Goal: Task Accomplishment & Management: Complete application form

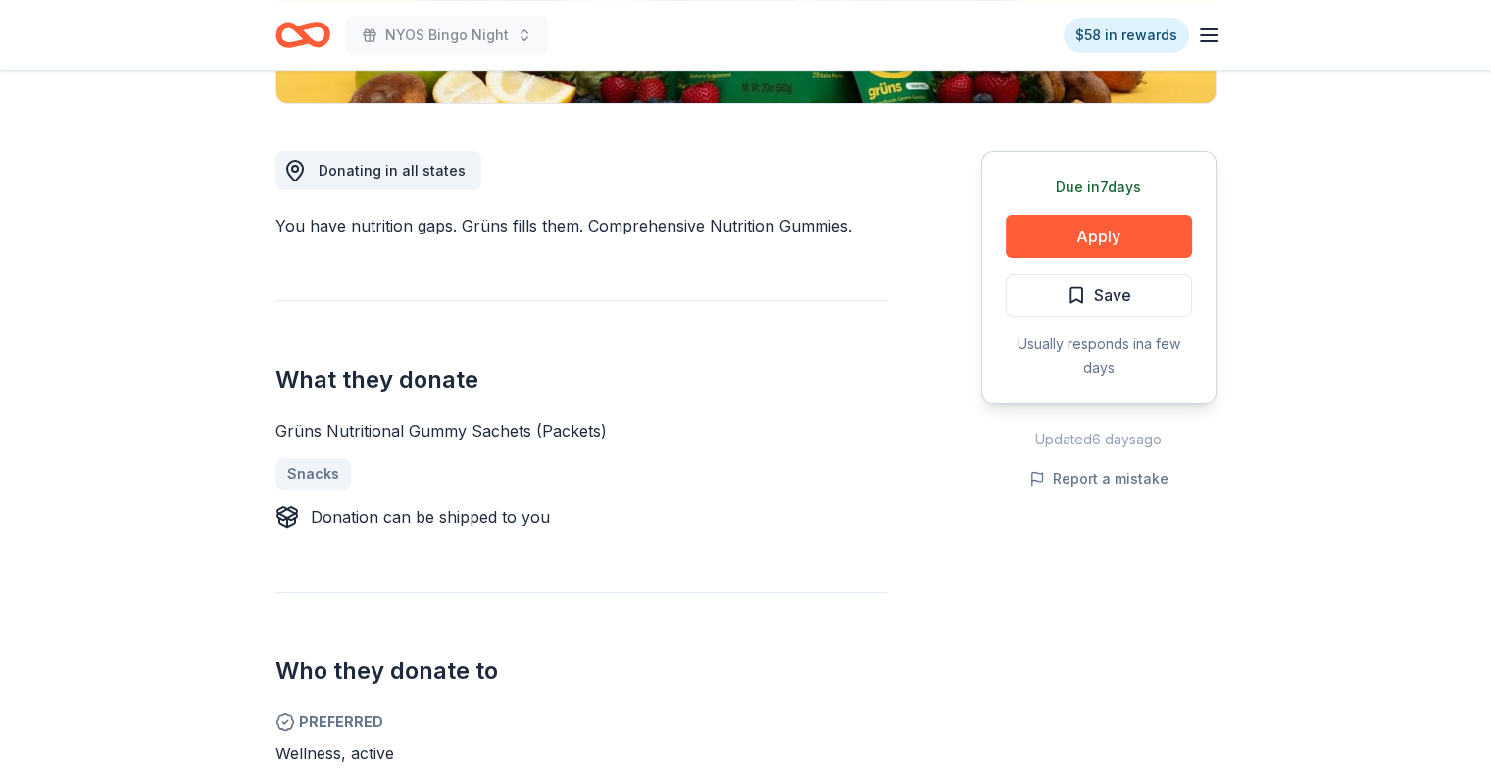
scroll to position [490, 0]
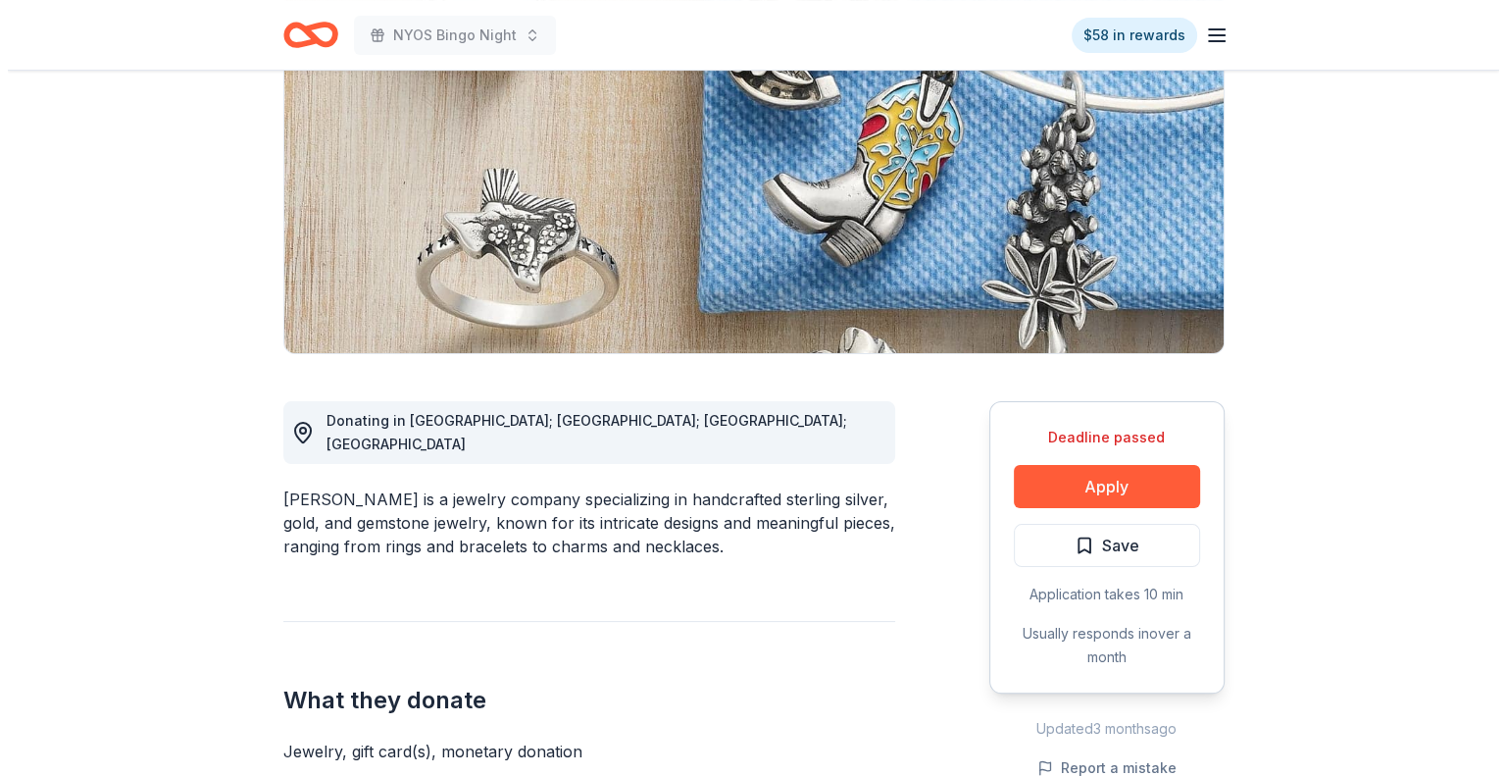
scroll to position [196, 0]
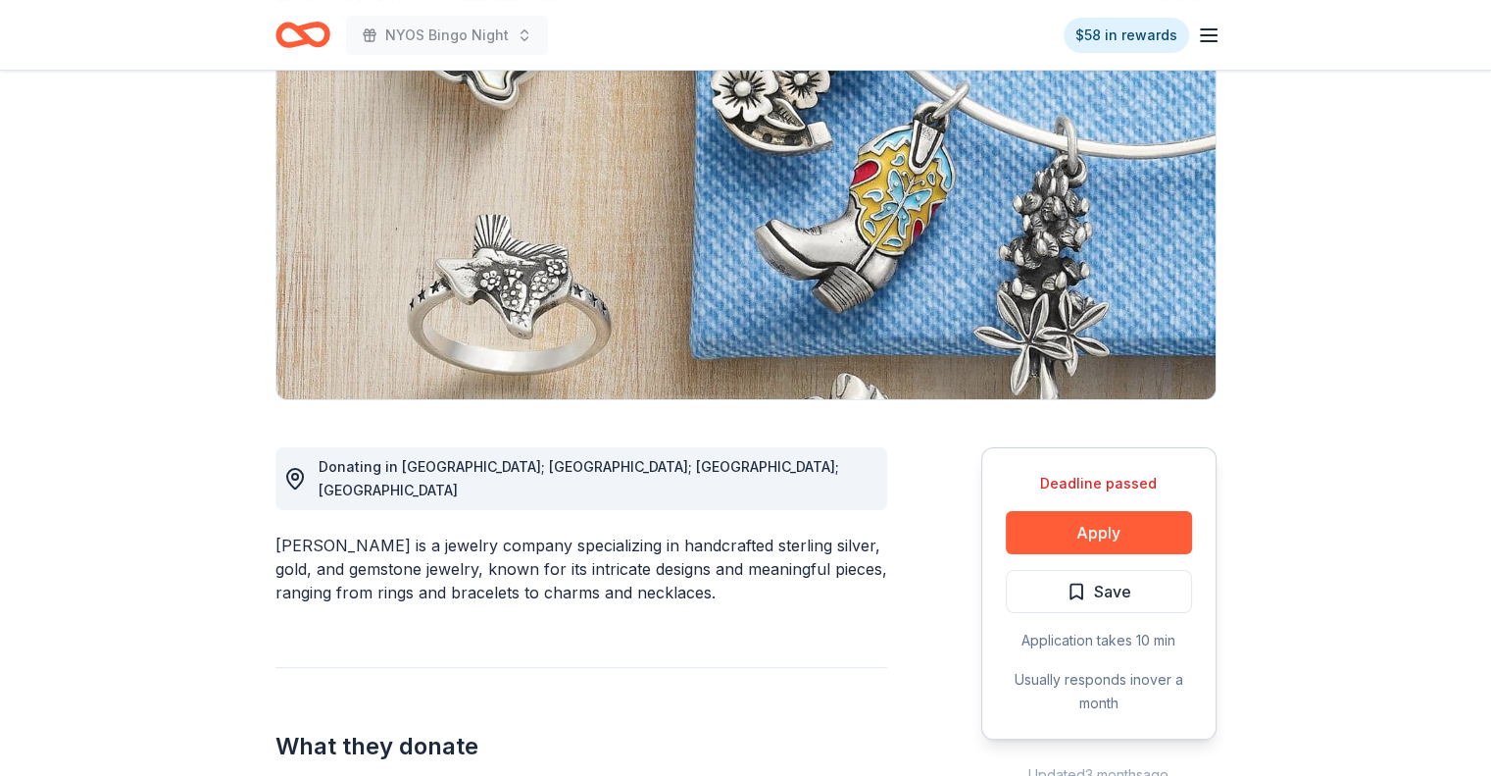
click at [1072, 479] on div "Deadline passed" at bounding box center [1099, 484] width 186 height 24
click at [1073, 516] on button "Apply" at bounding box center [1099, 532] width 186 height 43
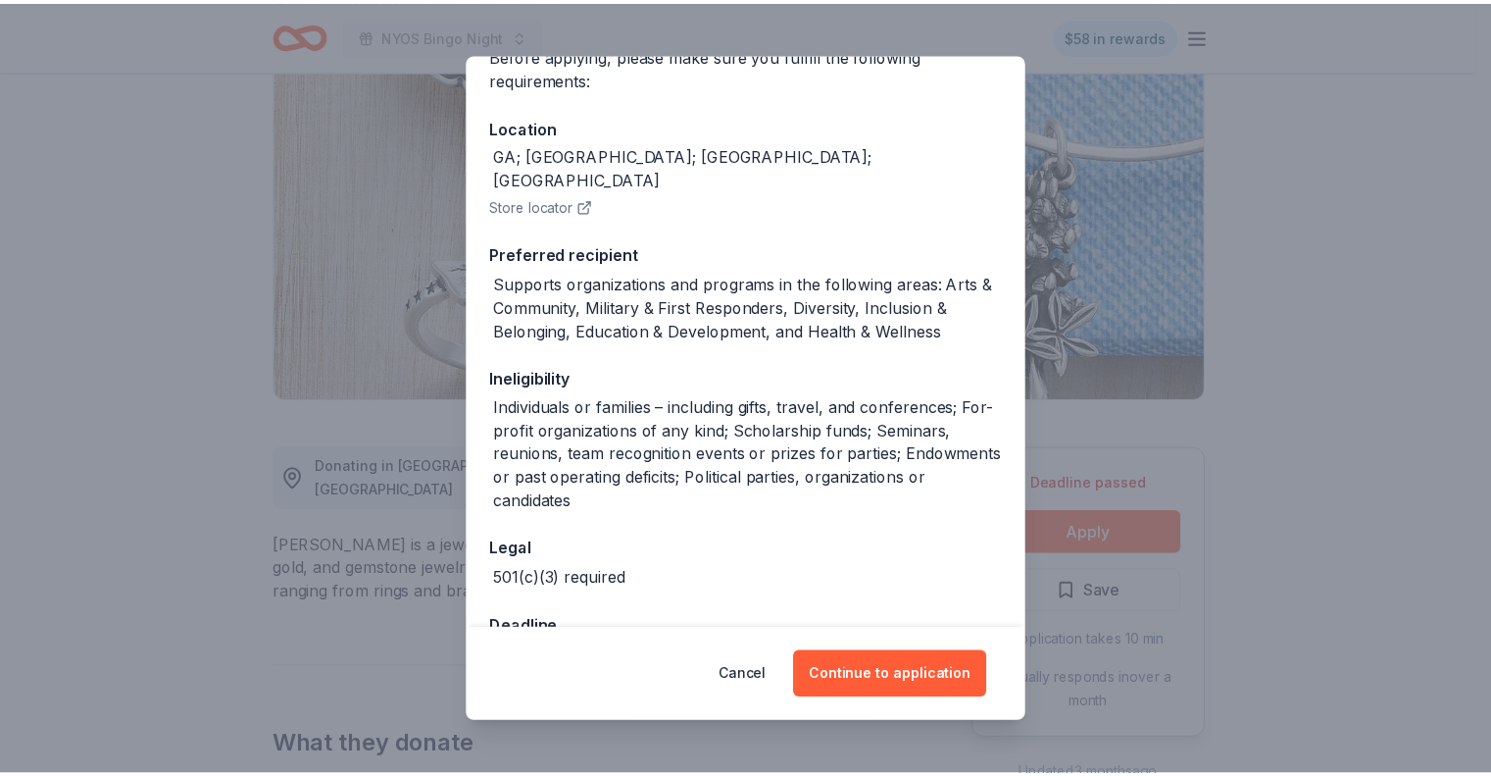
scroll to position [0, 0]
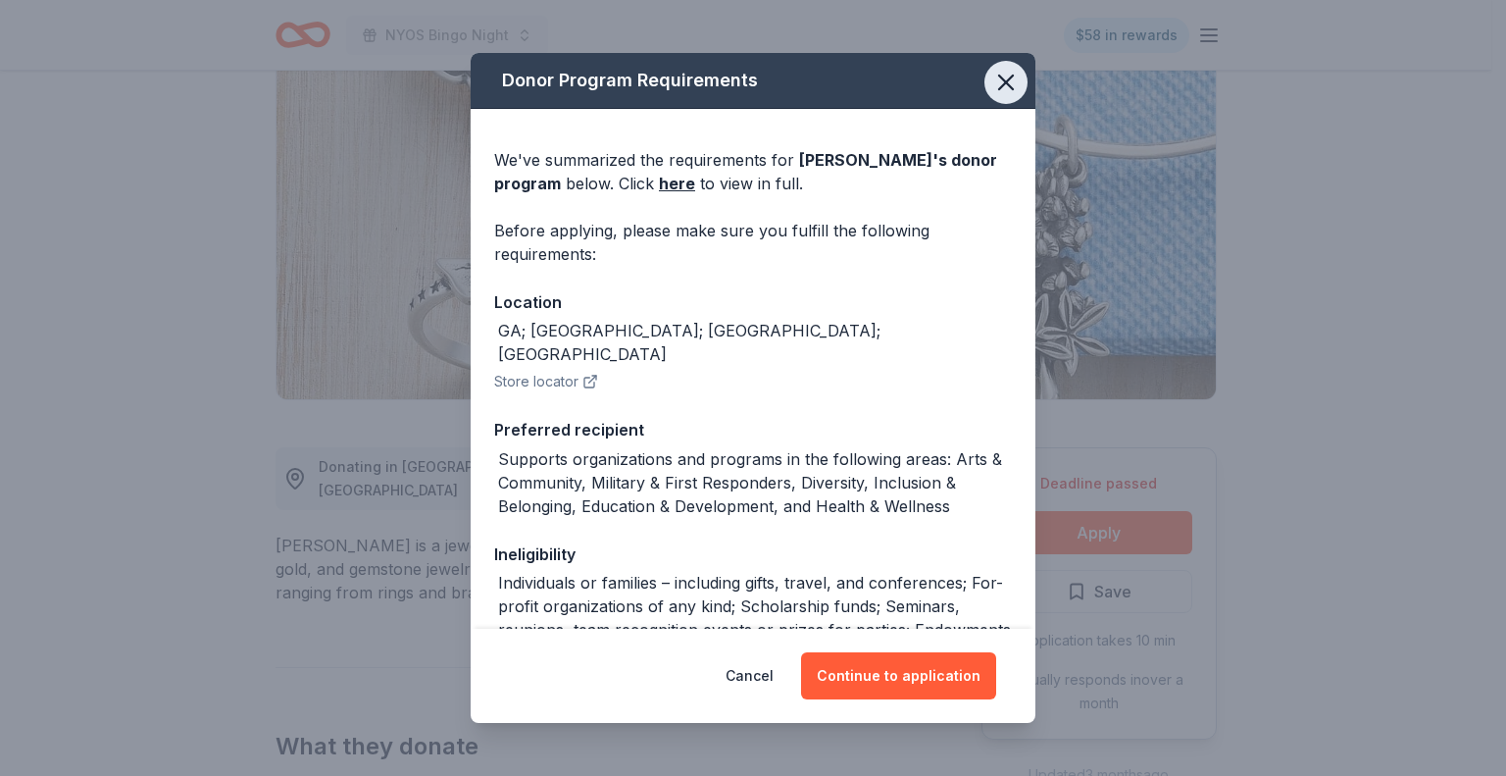
click at [999, 88] on icon "button" at bounding box center [1006, 83] width 14 height 14
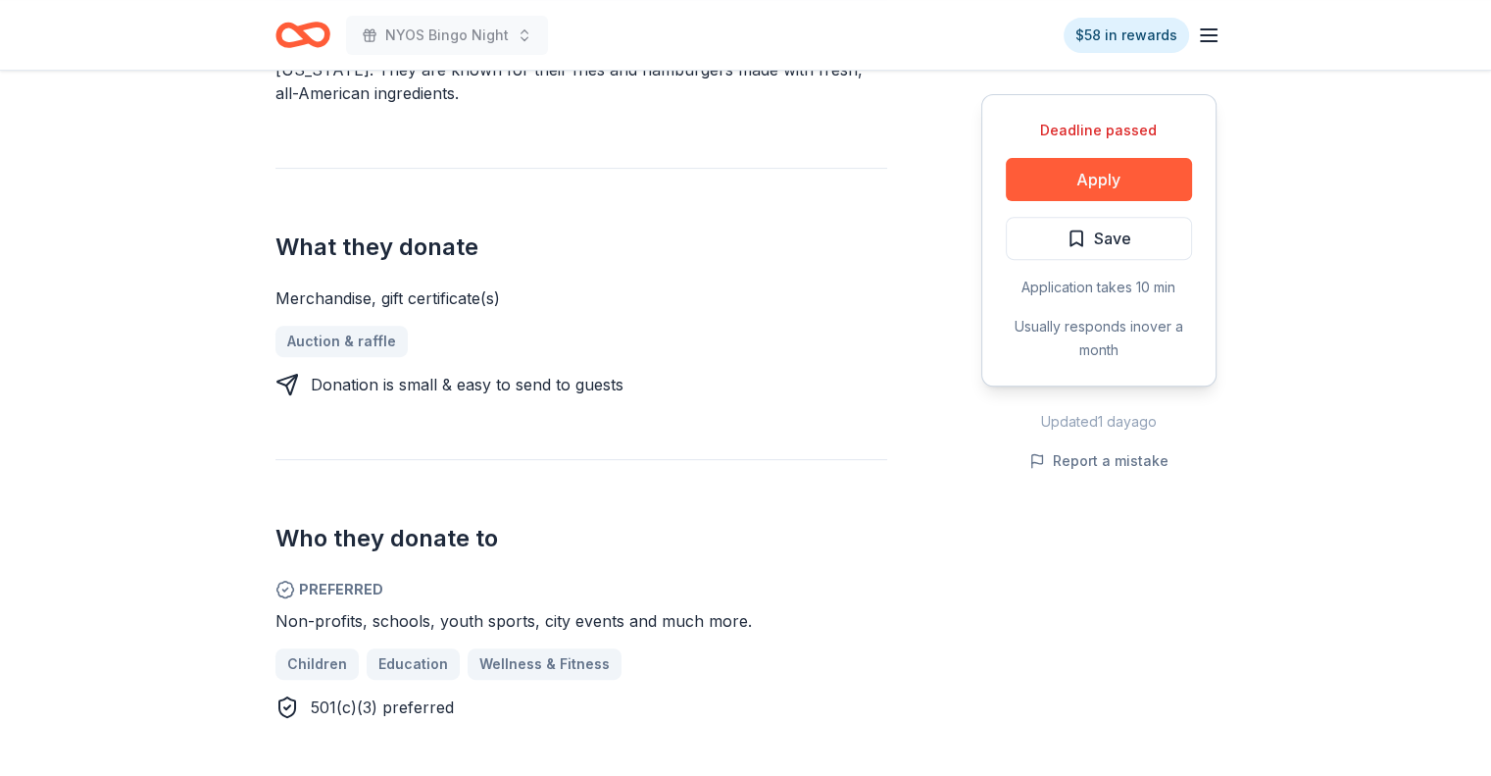
scroll to position [686, 0]
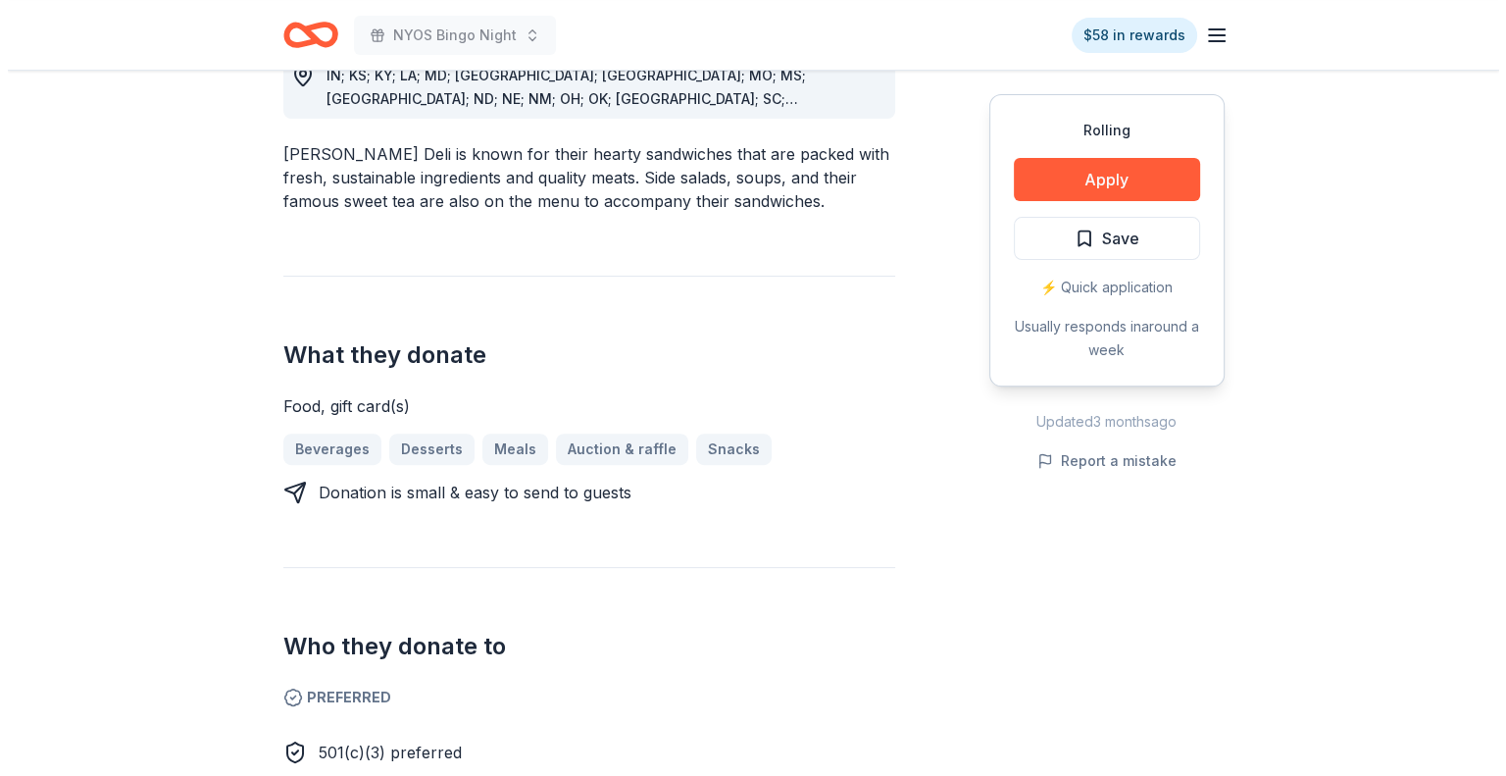
scroll to position [490, 0]
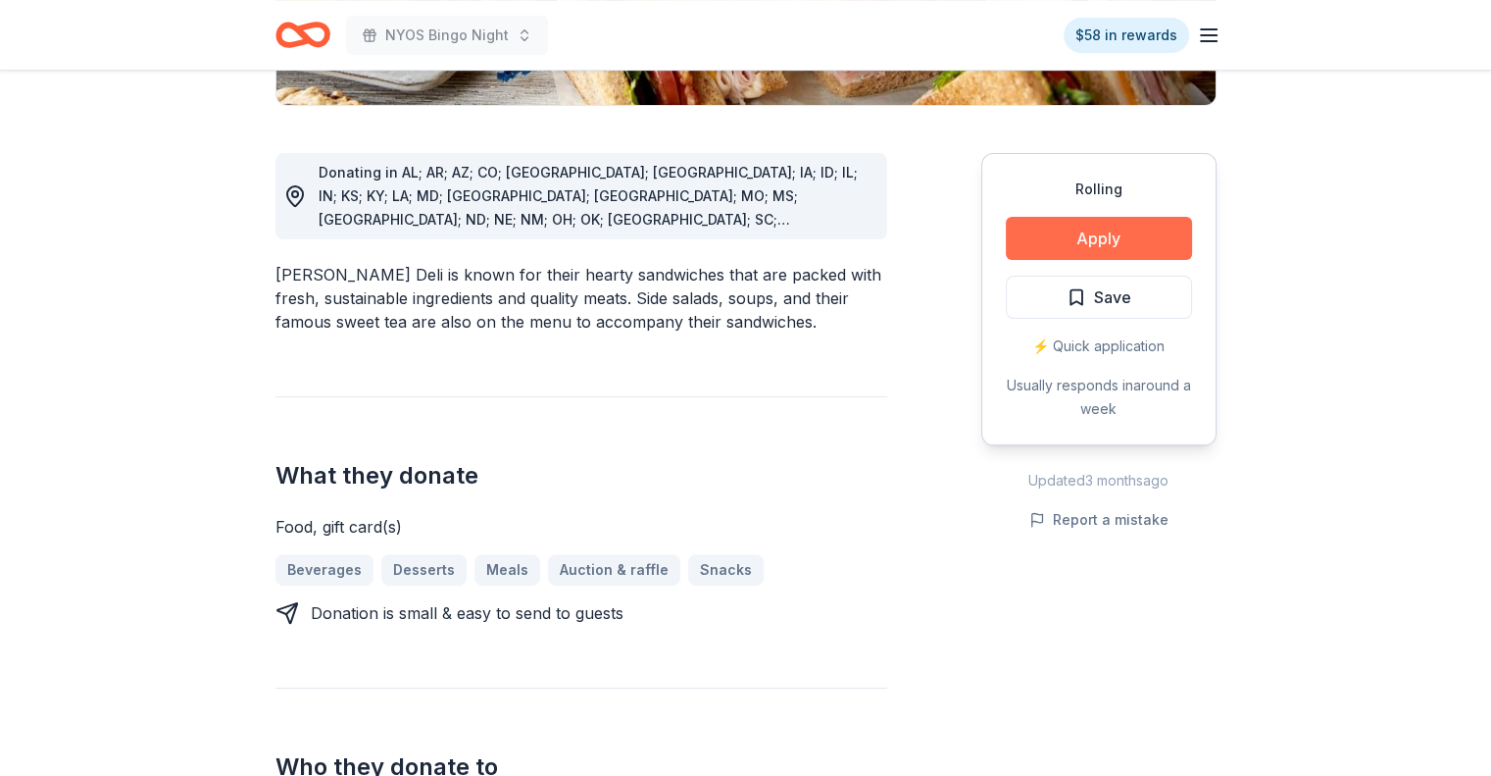
click at [1069, 227] on button "Apply" at bounding box center [1099, 238] width 186 height 43
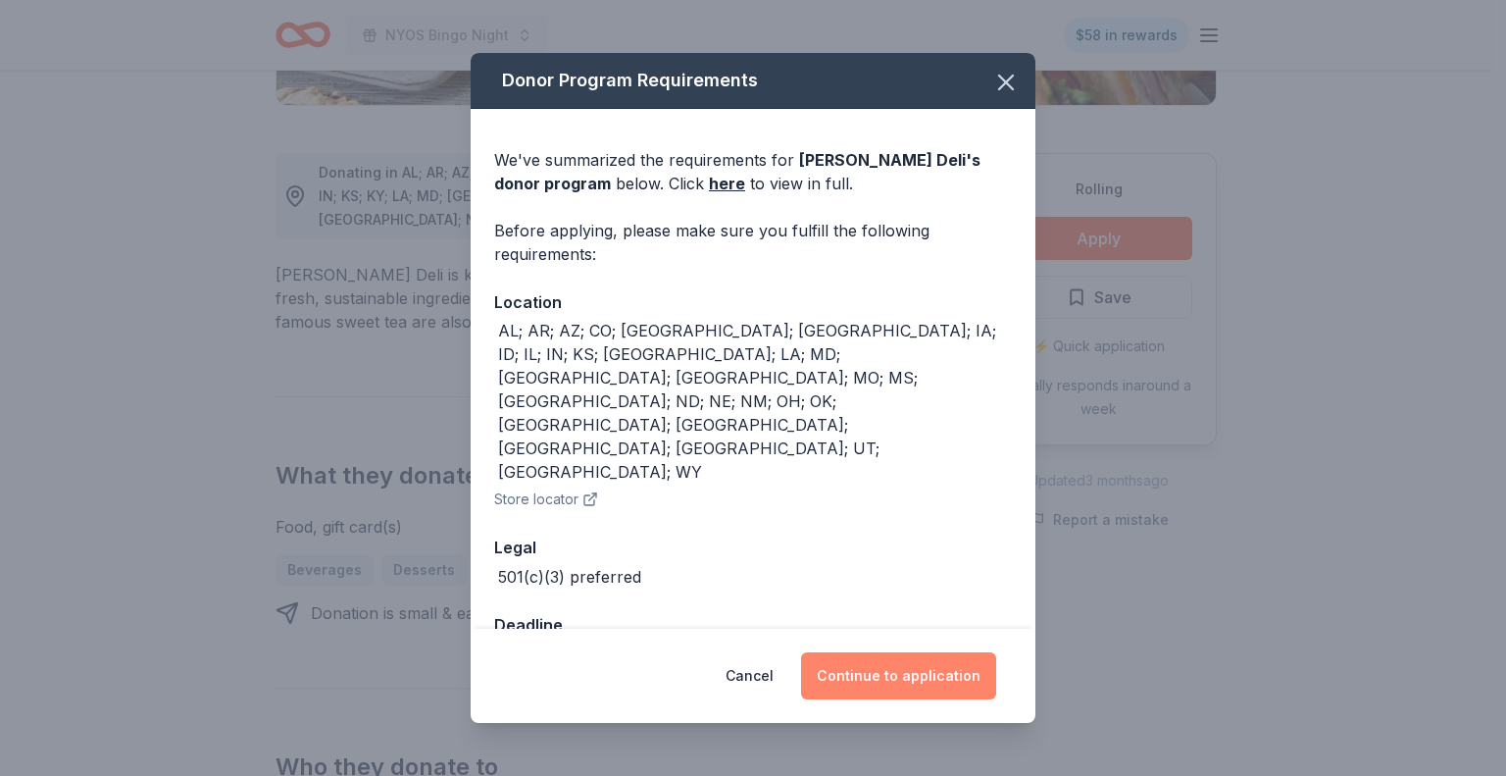
click at [894, 652] on button "Continue to application" at bounding box center [898, 675] width 195 height 47
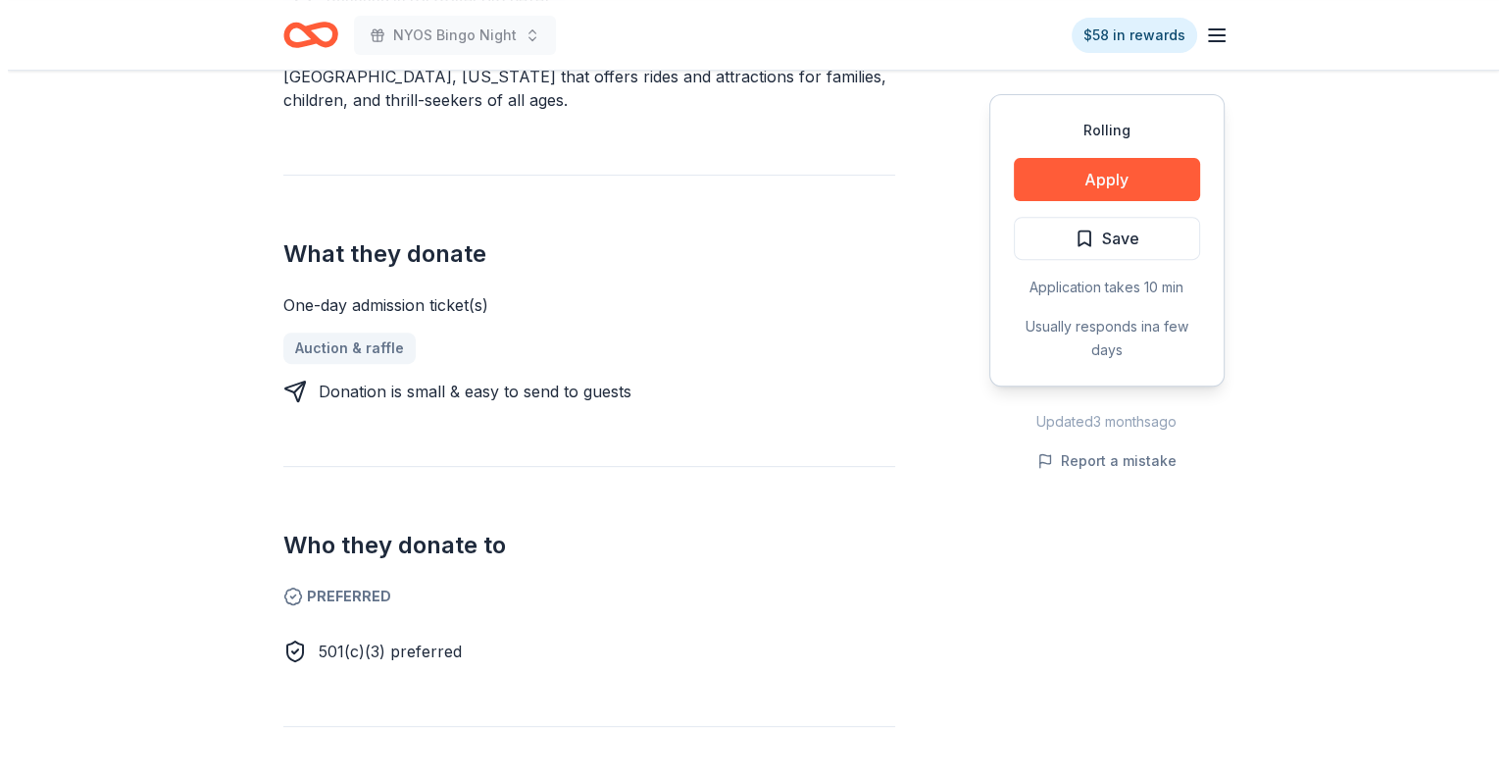
scroll to position [686, 0]
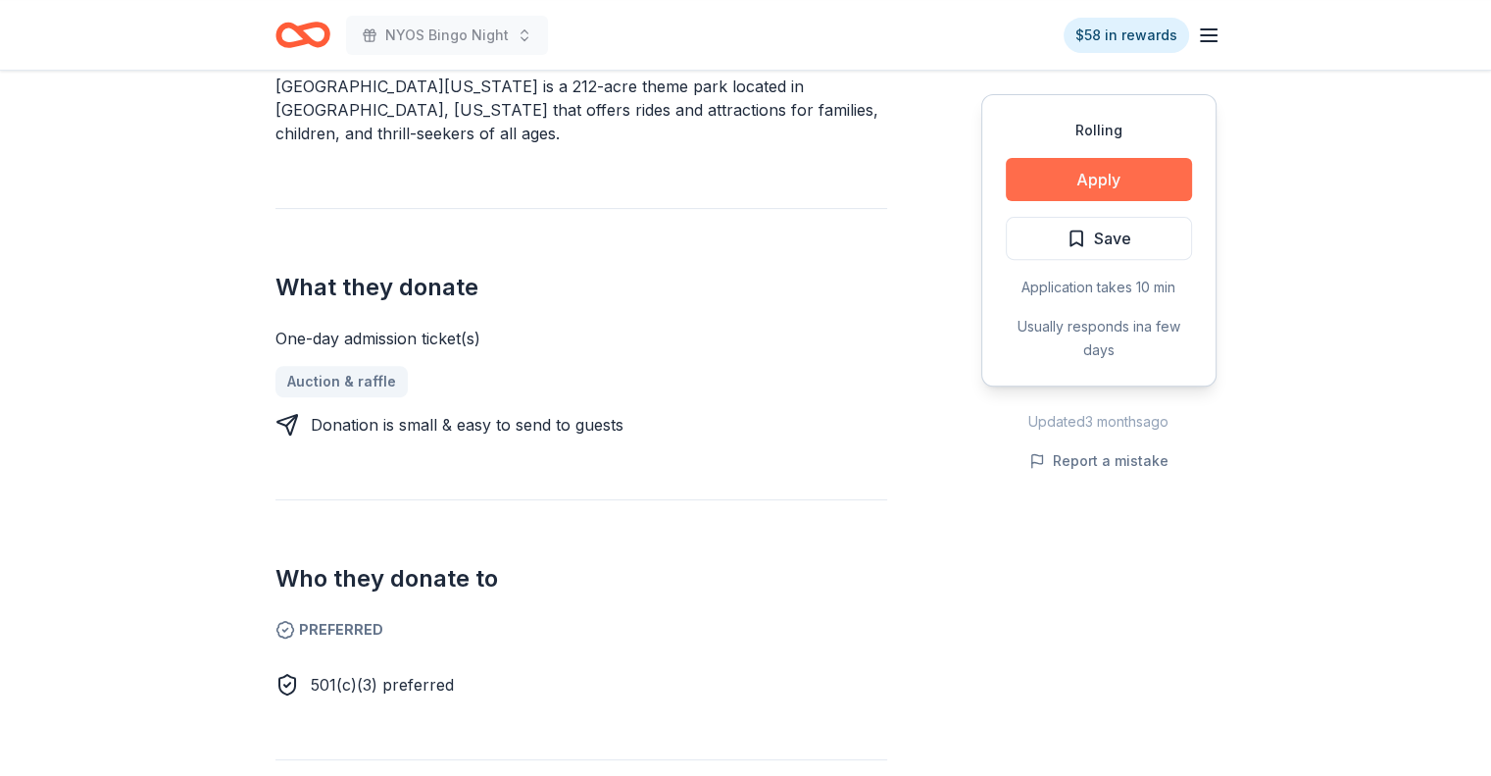
click at [1100, 175] on button "Apply" at bounding box center [1099, 179] width 186 height 43
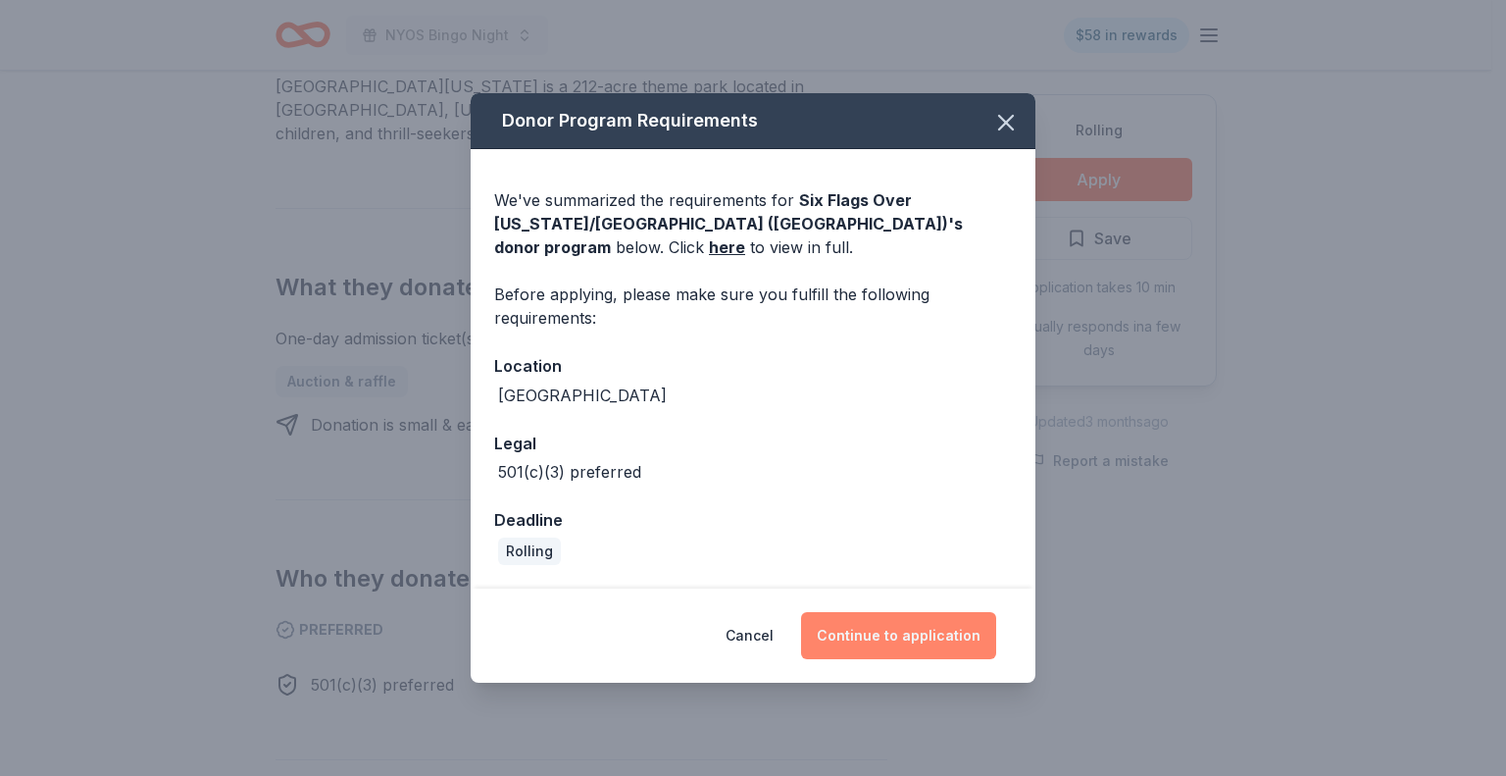
click at [910, 643] on button "Continue to application" at bounding box center [898, 635] width 195 height 47
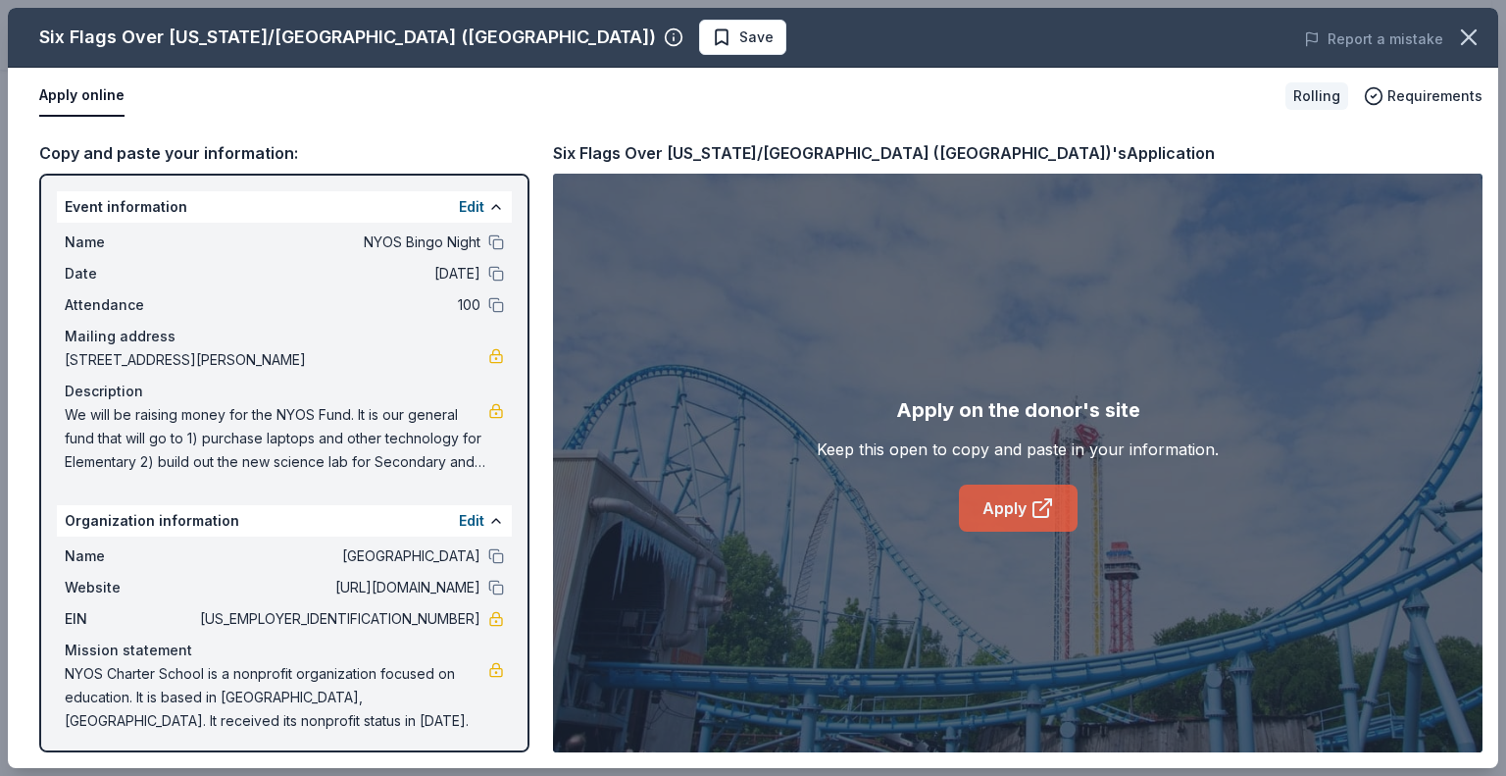
click at [1001, 495] on link "Apply" at bounding box center [1018, 507] width 119 height 47
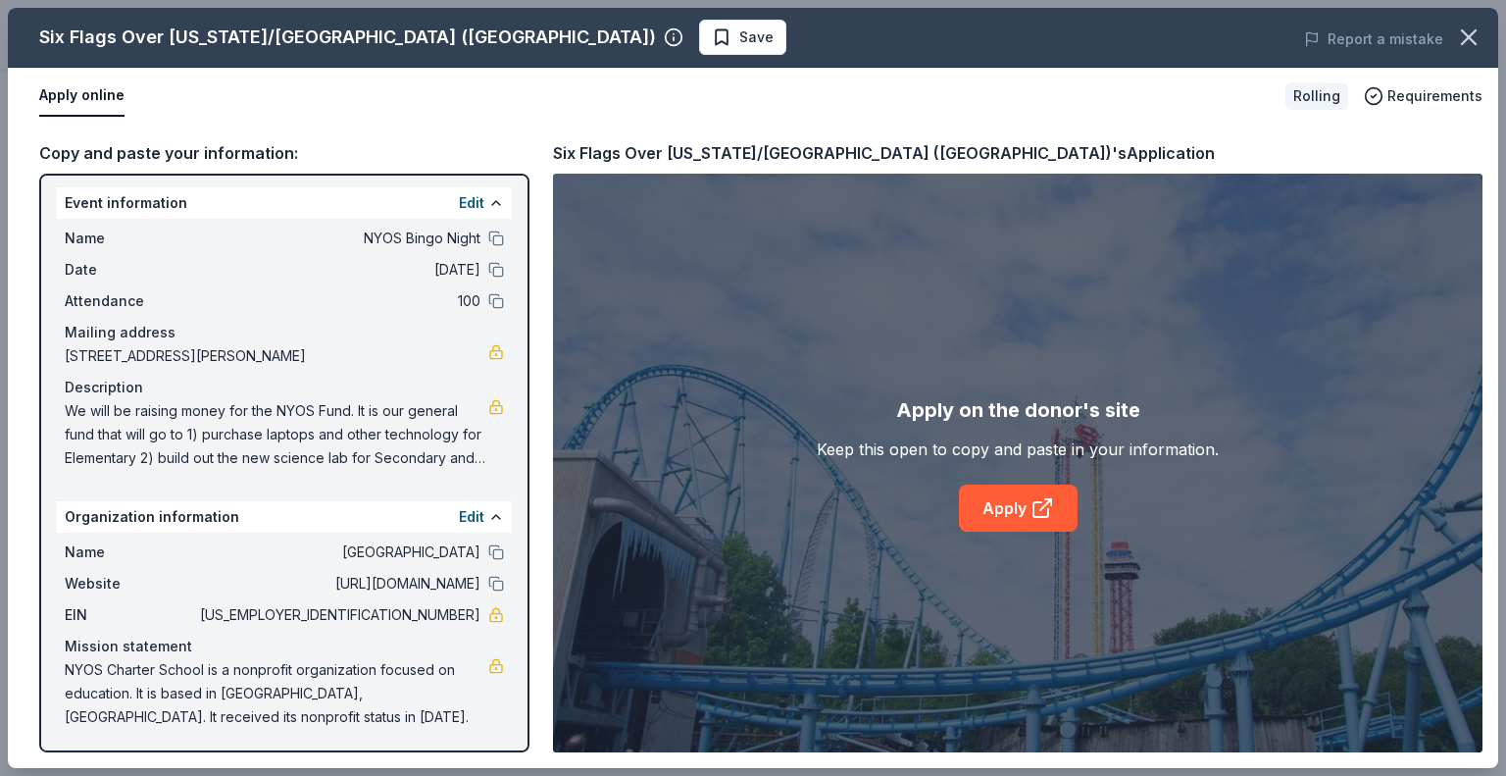
scroll to position [4, 0]
drag, startPoint x: 66, startPoint y: 665, endPoint x: 106, endPoint y: 689, distance: 47.1
click at [106, 689] on span "NYOS Charter School is a nonprofit organization focused on education. It is bas…" at bounding box center [277, 693] width 424 height 71
drag, startPoint x: 159, startPoint y: 716, endPoint x: 80, endPoint y: 671, distance: 90.5
click at [80, 671] on span "NYOS Charter School is a nonprofit organization focused on education. It is bas…" at bounding box center [277, 693] width 424 height 71
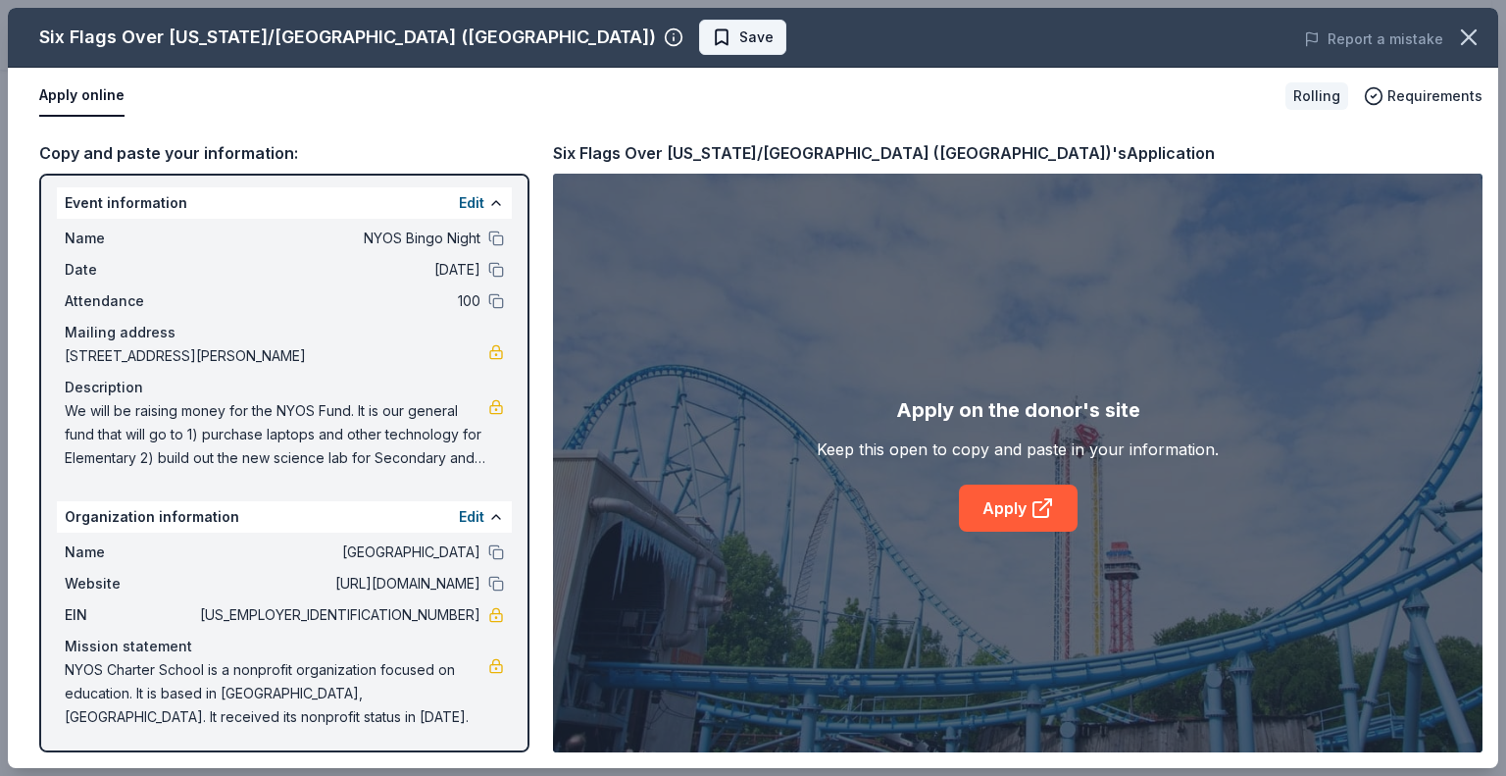
click at [739, 36] on span "Save" at bounding box center [756, 37] width 34 height 24
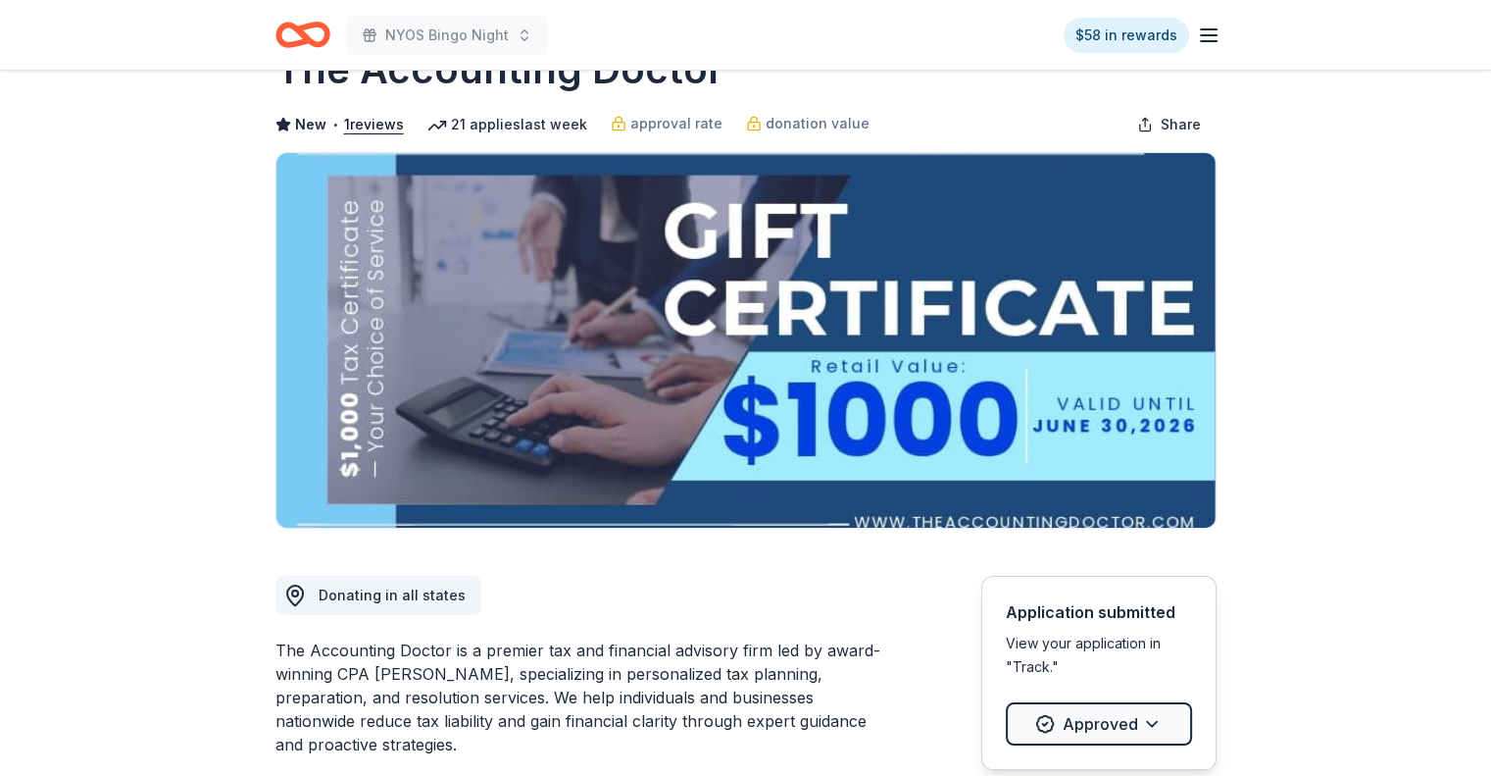
scroll to position [98, 0]
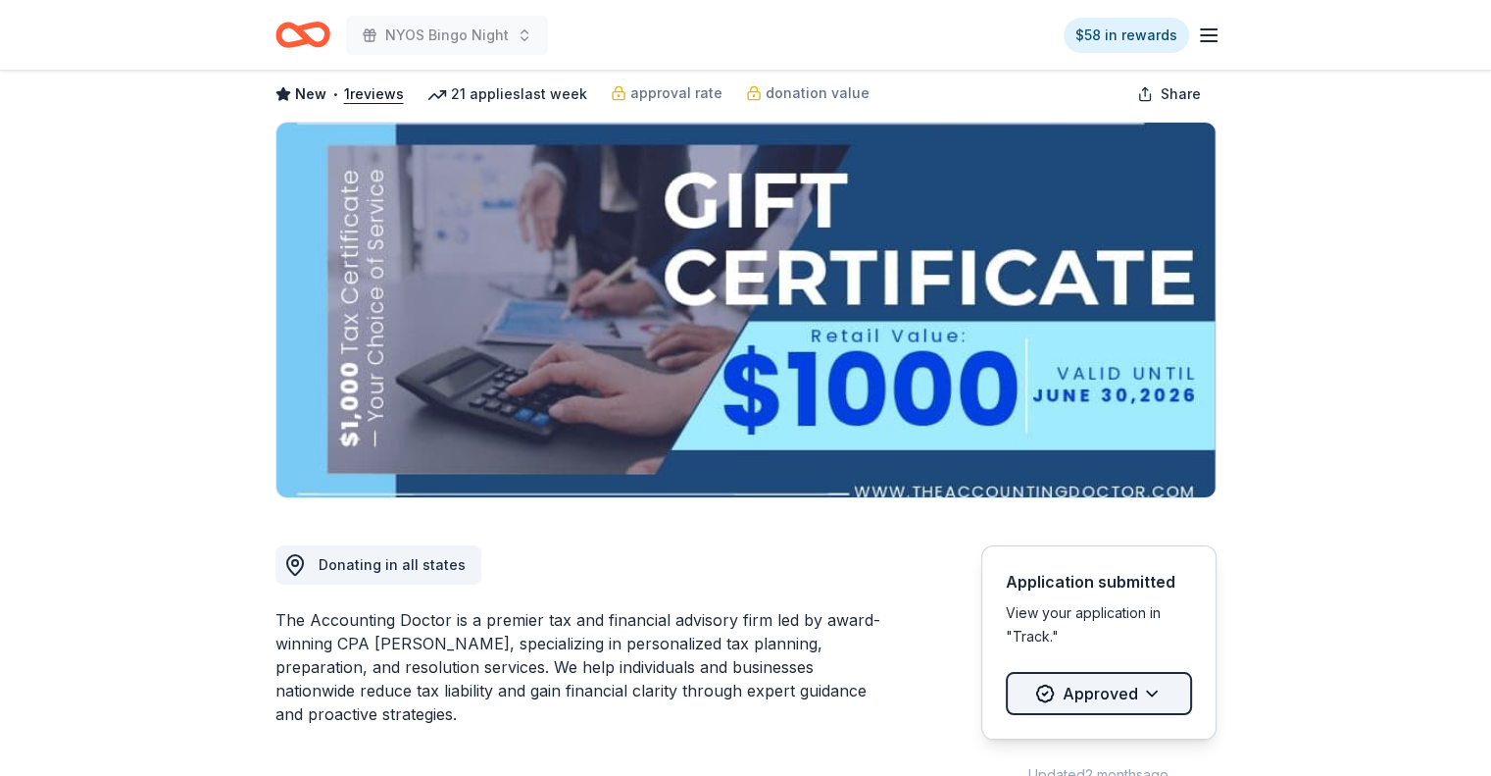
click at [1090, 678] on html "NYOS Bingo Night $58 in rewards Due [DATE] Share The Accounting Doctor New • 1 …" at bounding box center [745, 290] width 1491 height 776
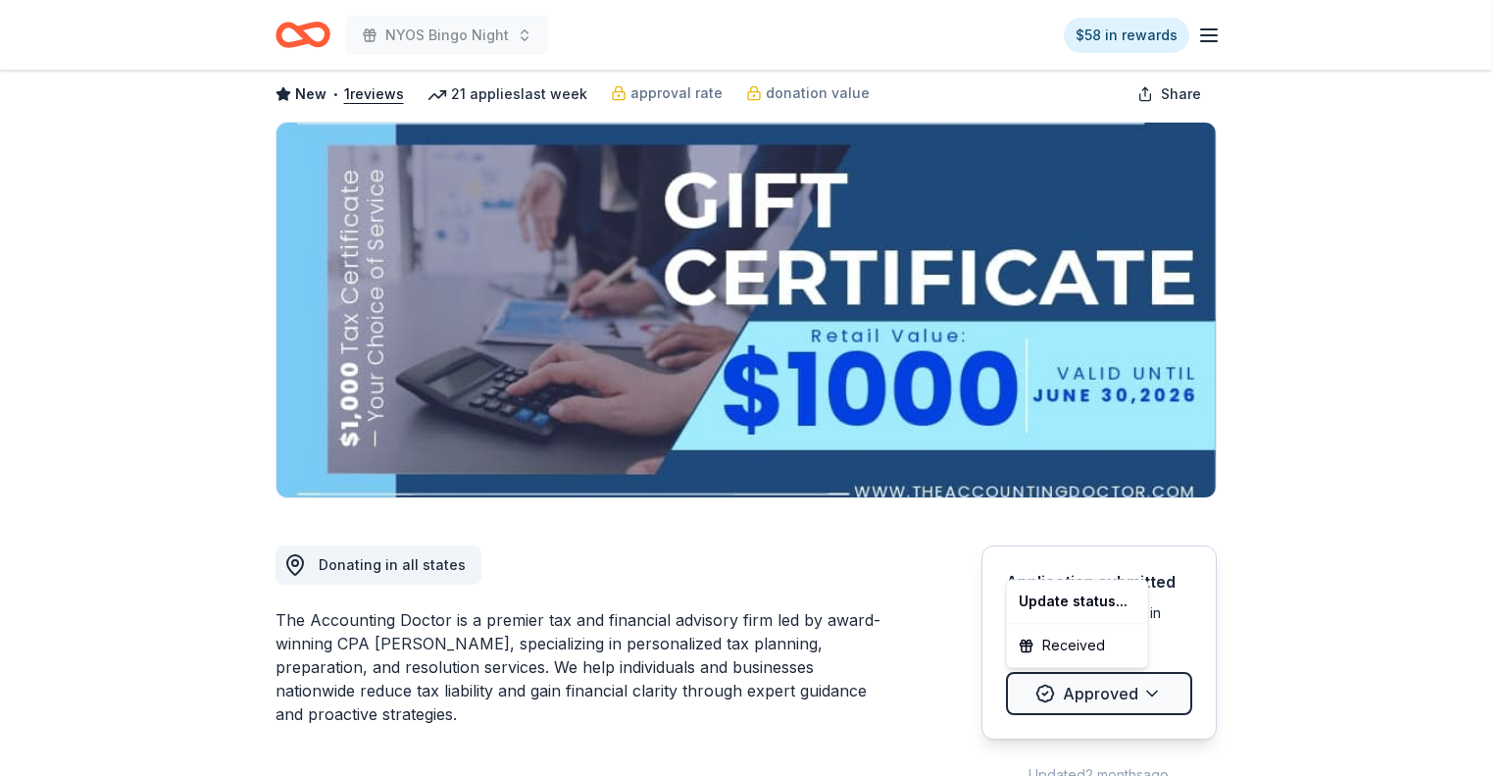
click at [1161, 586] on html "NYOS Bingo Night $58 in rewards Due [DATE] Share The Accounting Doctor New • 1 …" at bounding box center [753, 290] width 1506 height 776
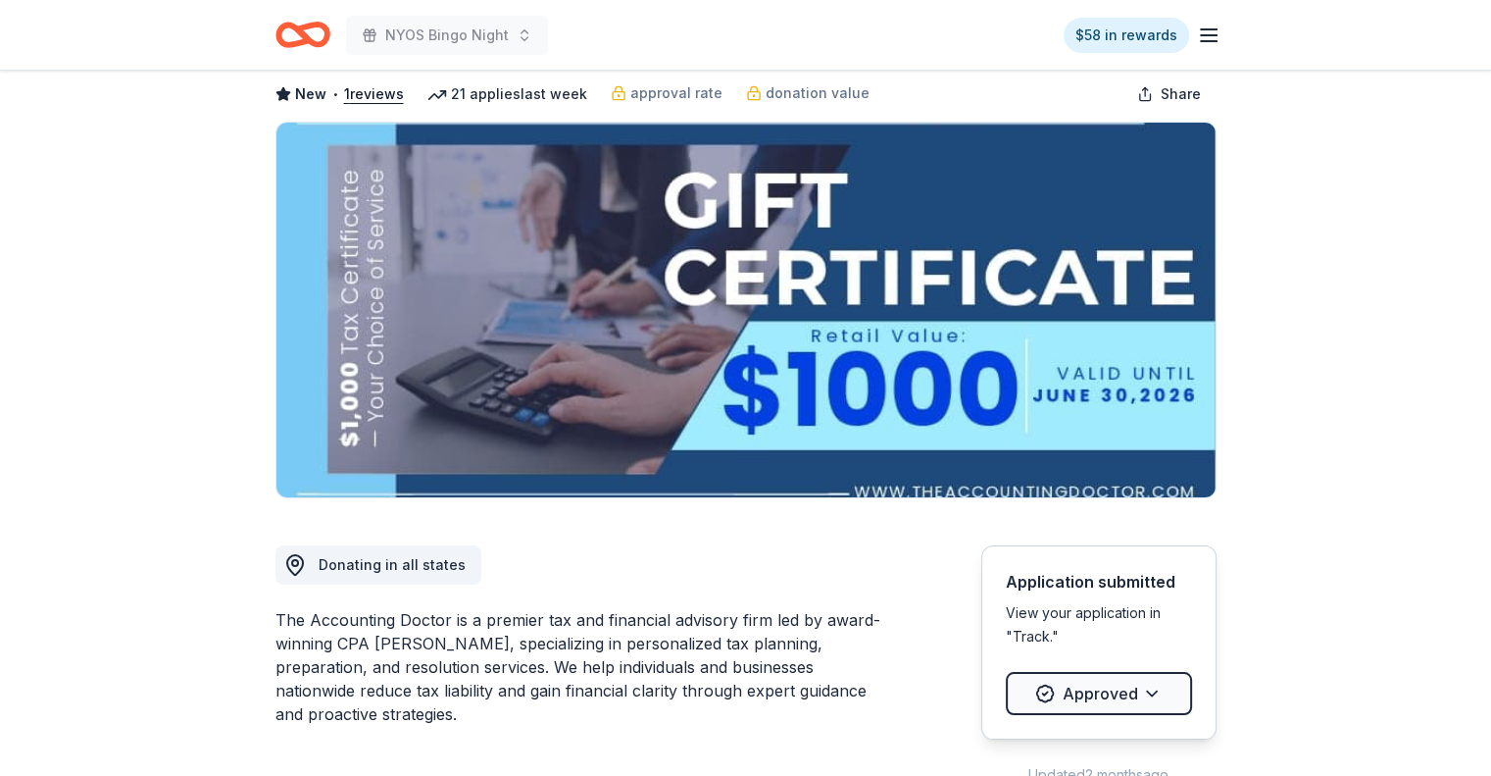
click at [1120, 587] on div "Application submitted" at bounding box center [1099, 582] width 186 height 24
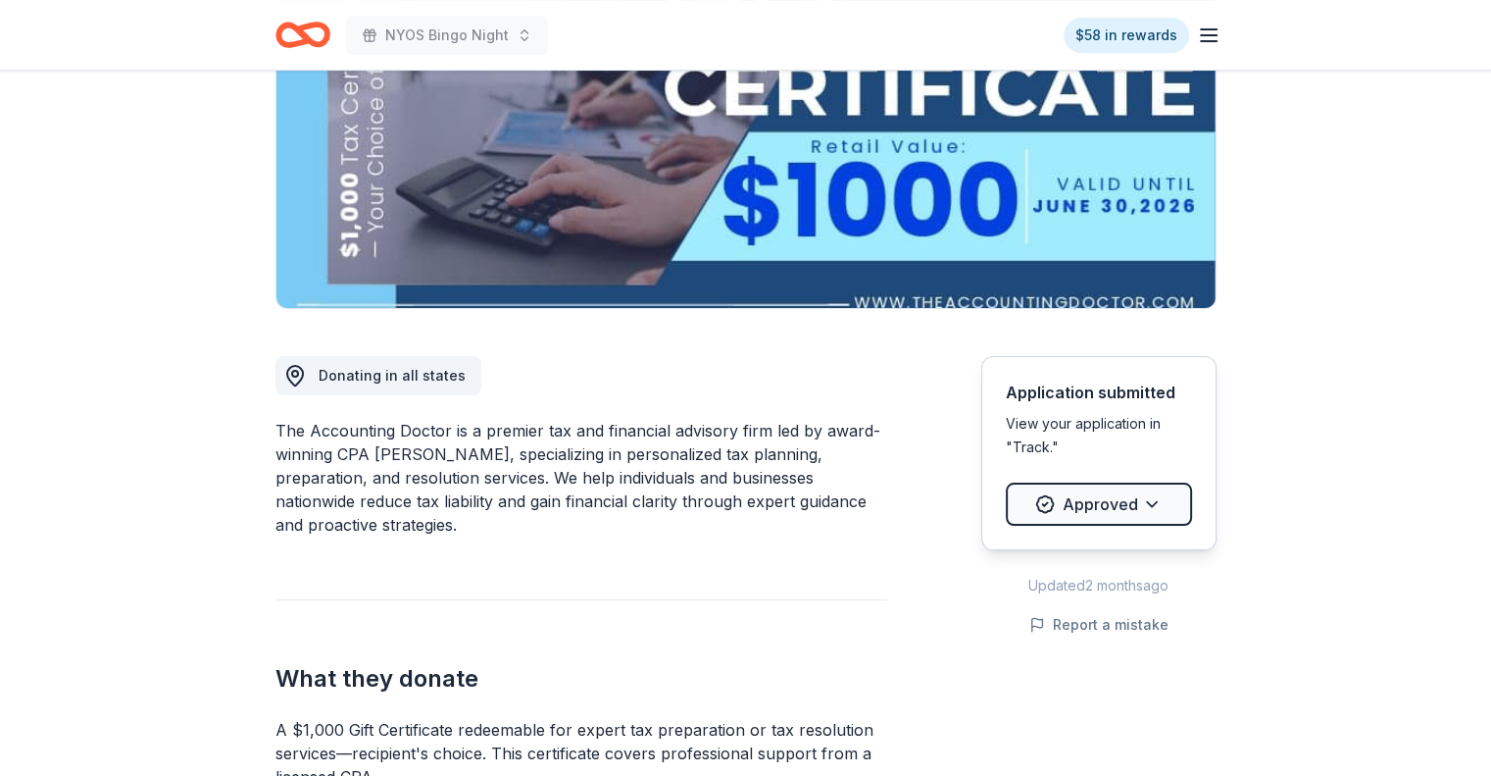
scroll to position [0, 0]
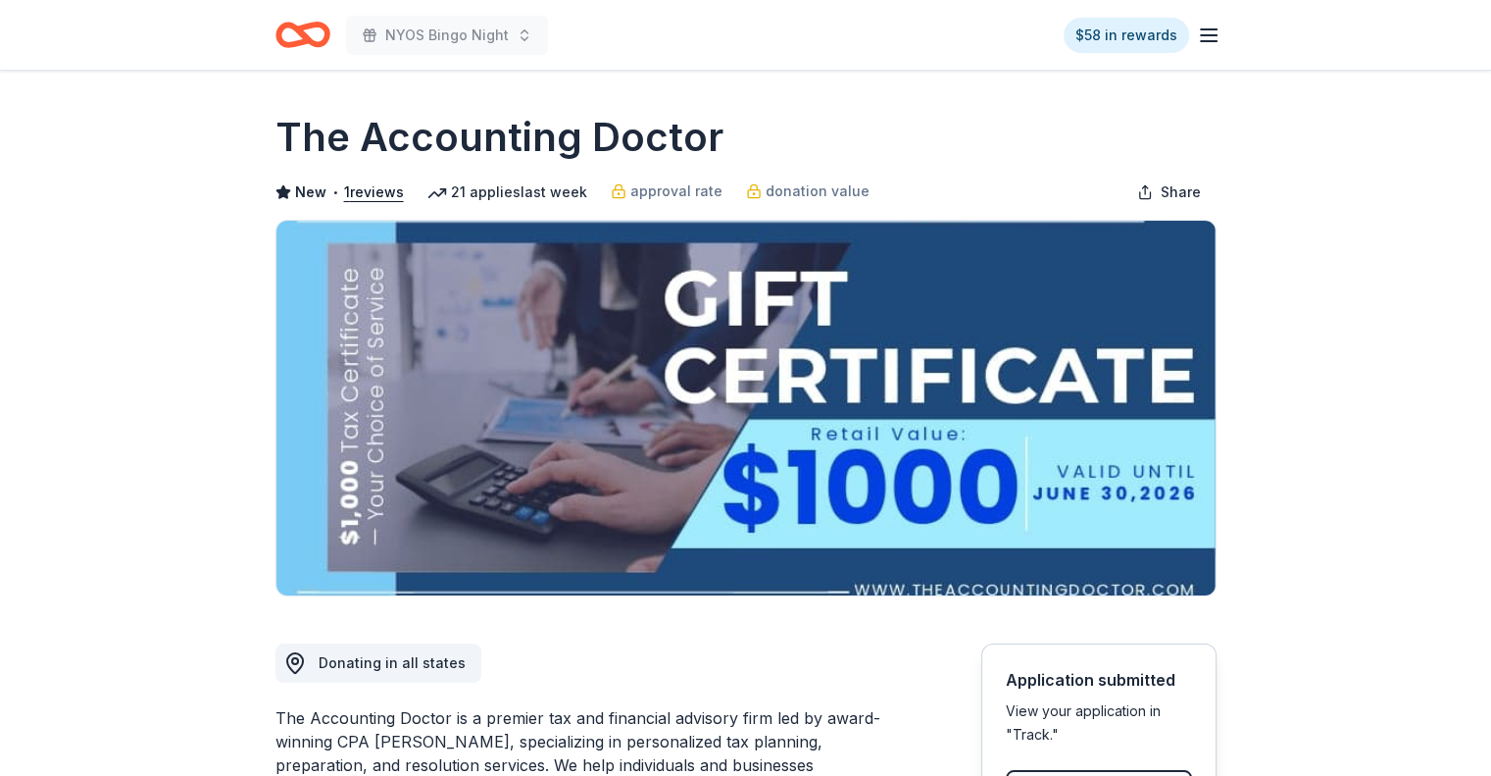
click at [679, 426] on img at bounding box center [746, 408] width 939 height 375
click at [896, 459] on img at bounding box center [746, 408] width 939 height 375
click at [819, 327] on img at bounding box center [746, 408] width 939 height 375
click at [738, 471] on img at bounding box center [746, 408] width 939 height 375
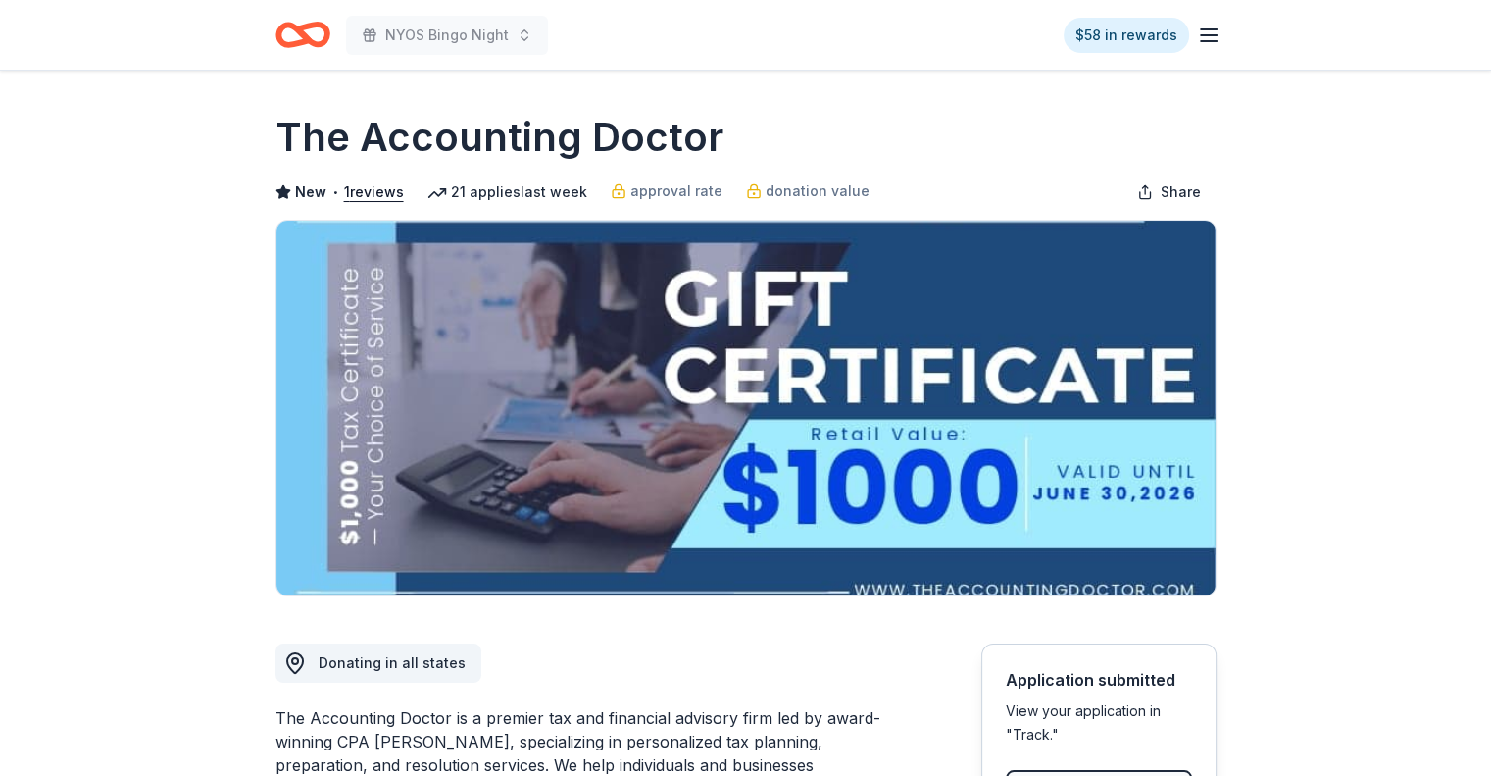
click at [738, 471] on img at bounding box center [746, 408] width 939 height 375
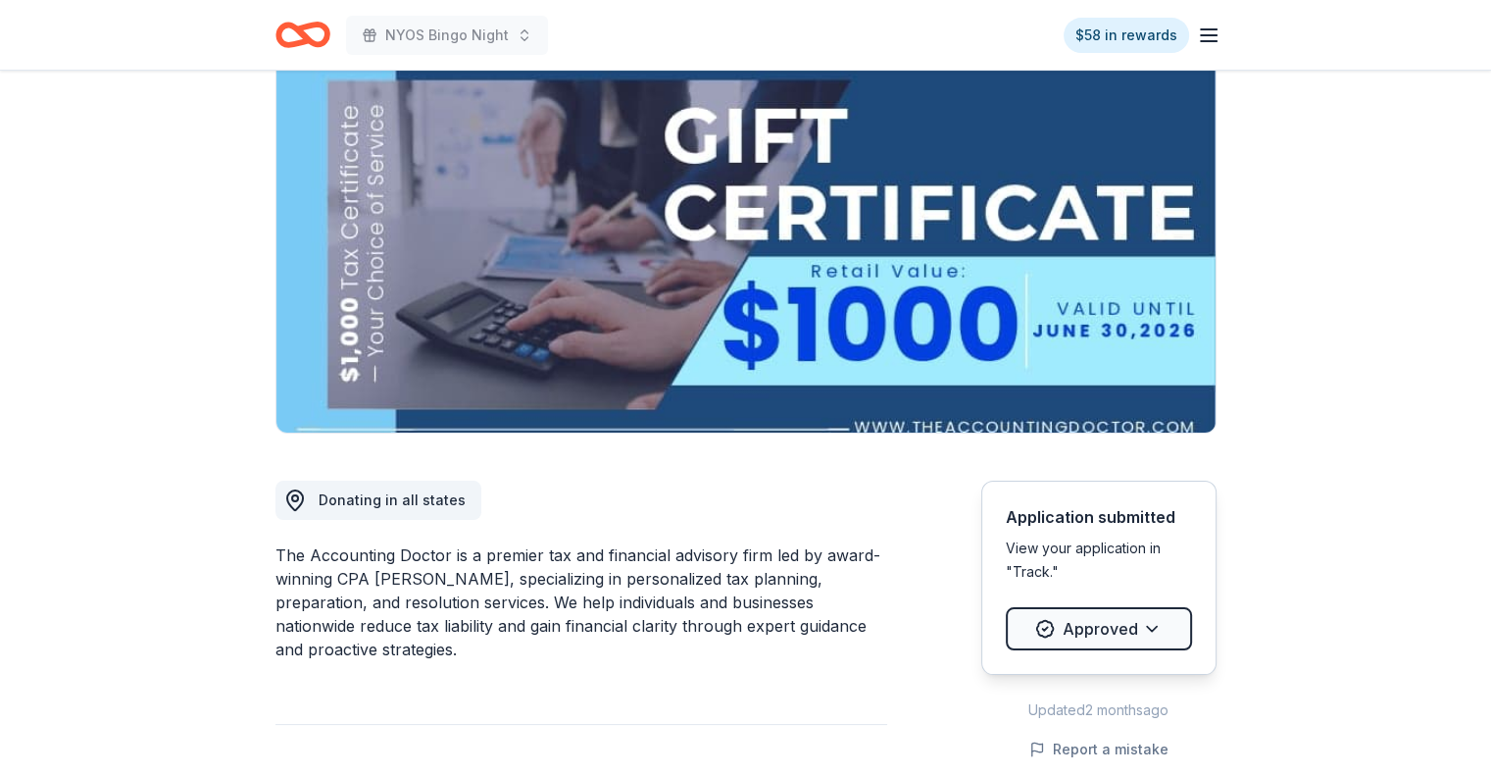
scroll to position [196, 0]
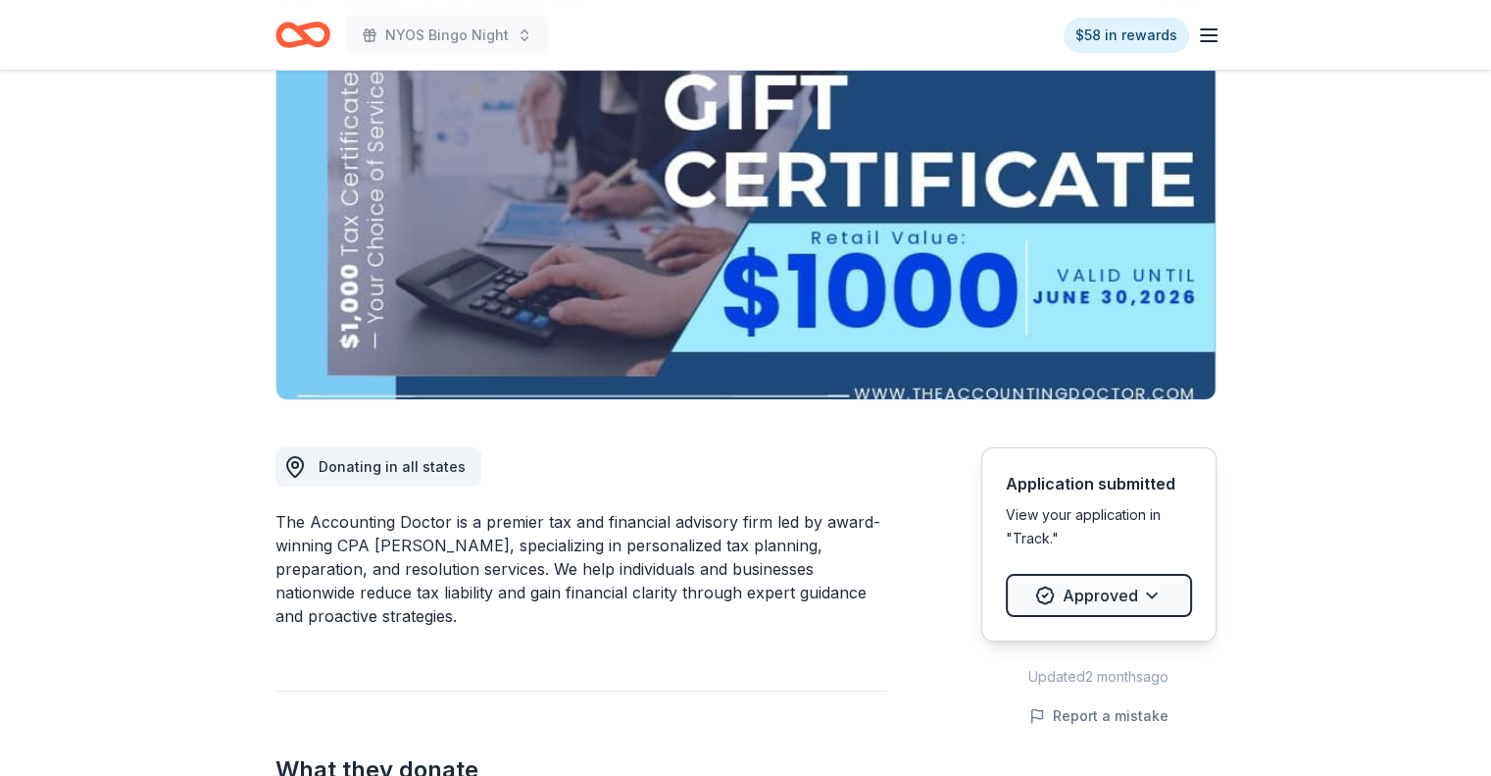
click at [1026, 534] on div "View your application in "Track."" at bounding box center [1099, 526] width 186 height 47
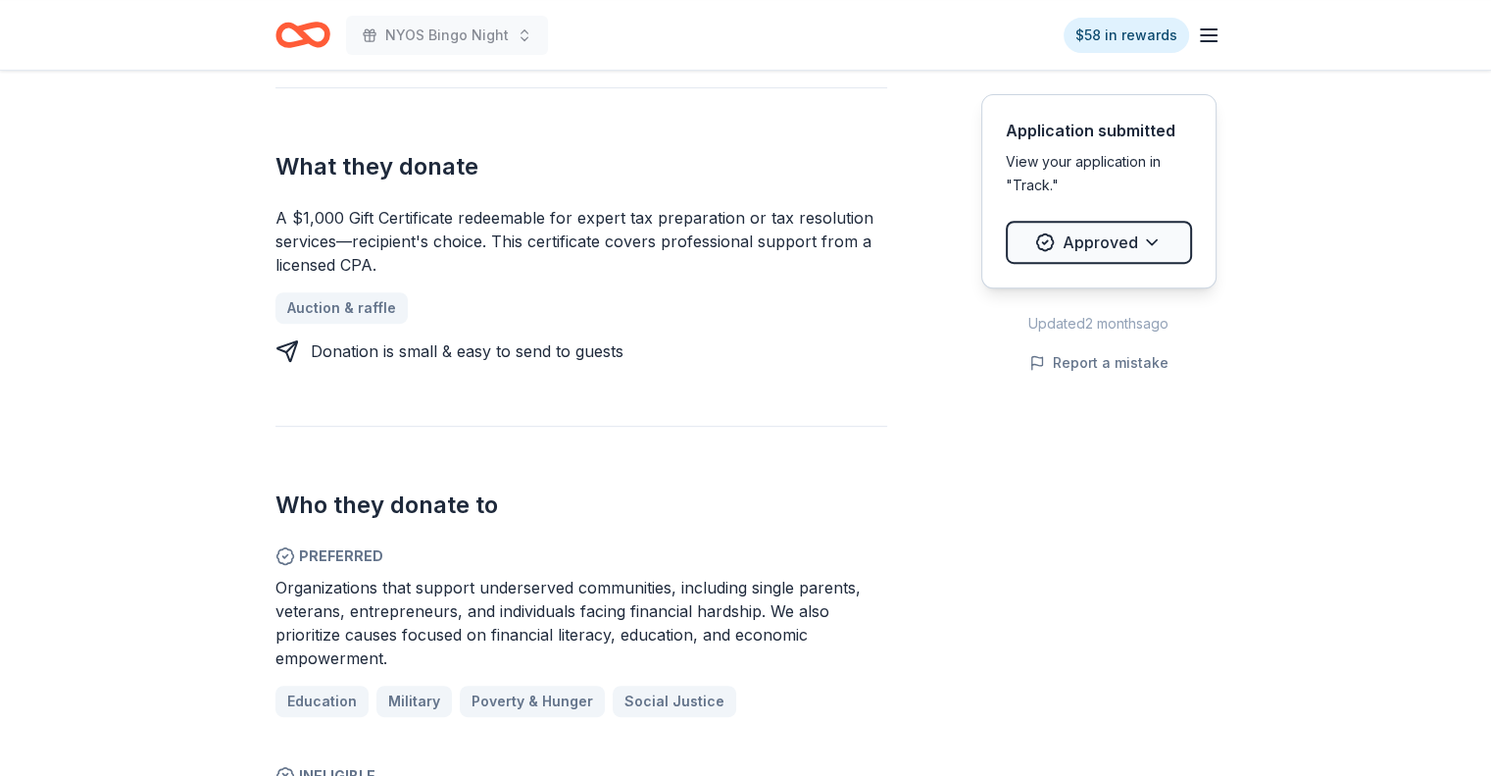
scroll to position [686, 0]
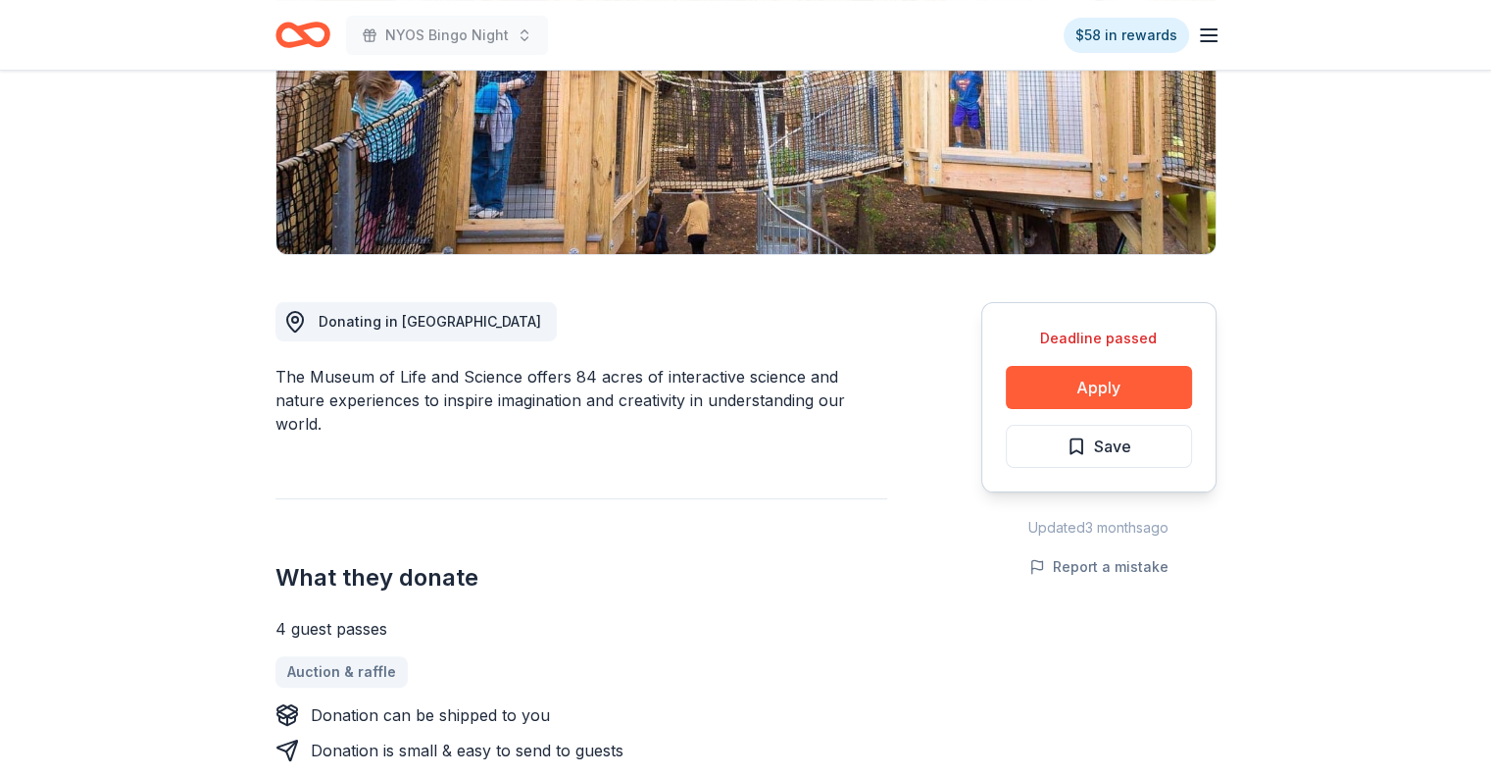
scroll to position [98, 0]
